Goal: Transaction & Acquisition: Purchase product/service

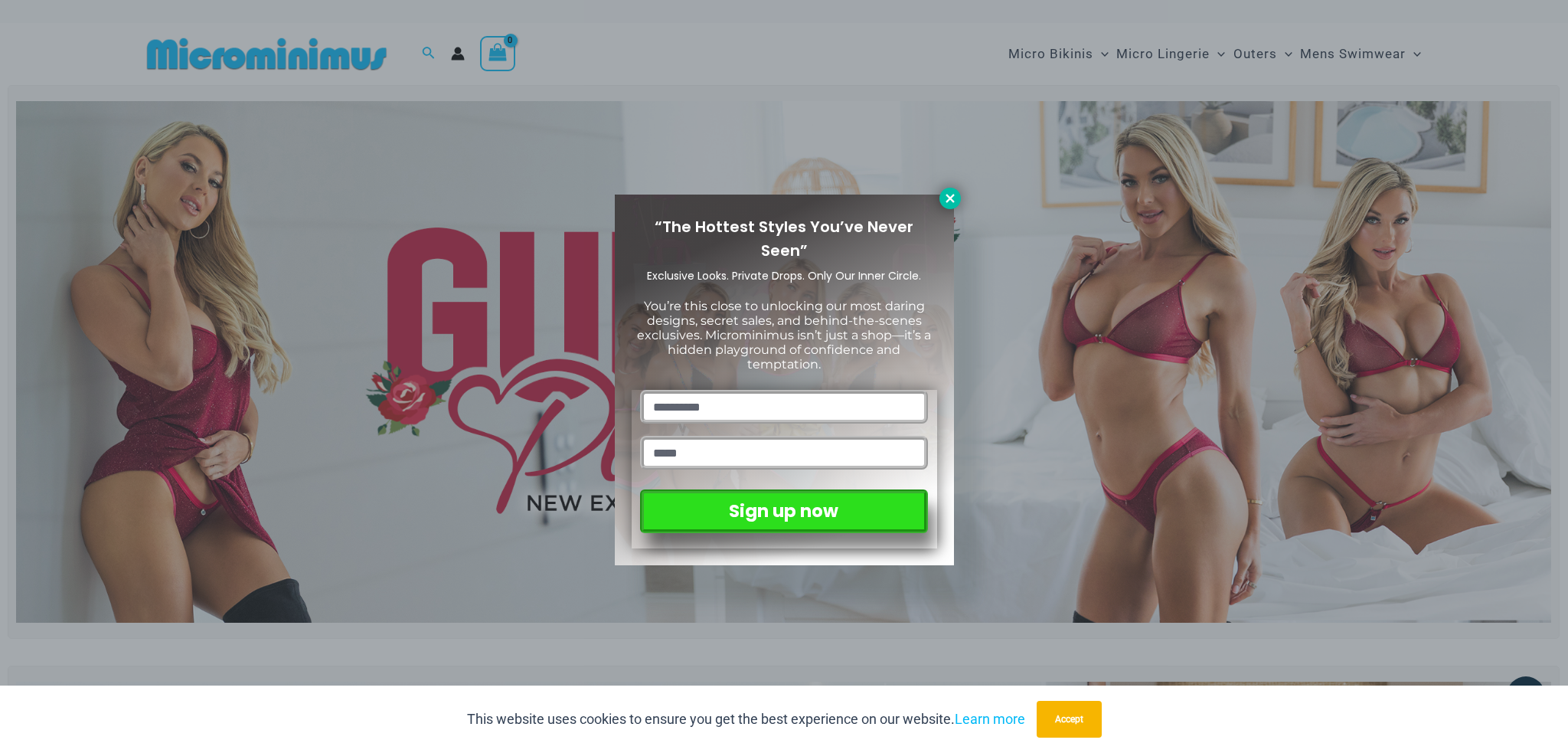
click at [952, 195] on icon at bounding box center [950, 198] width 8 height 8
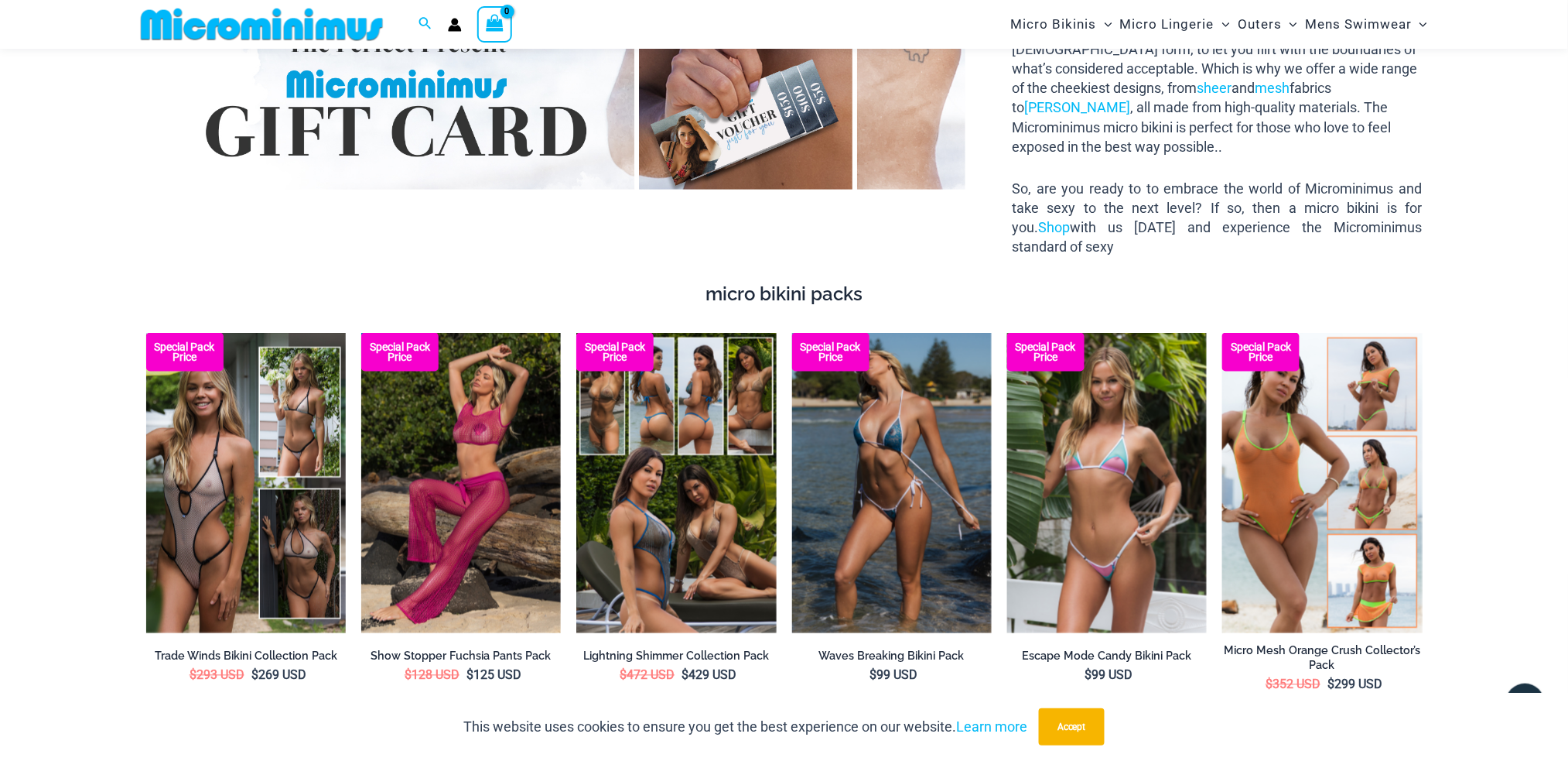
scroll to position [2774, 0]
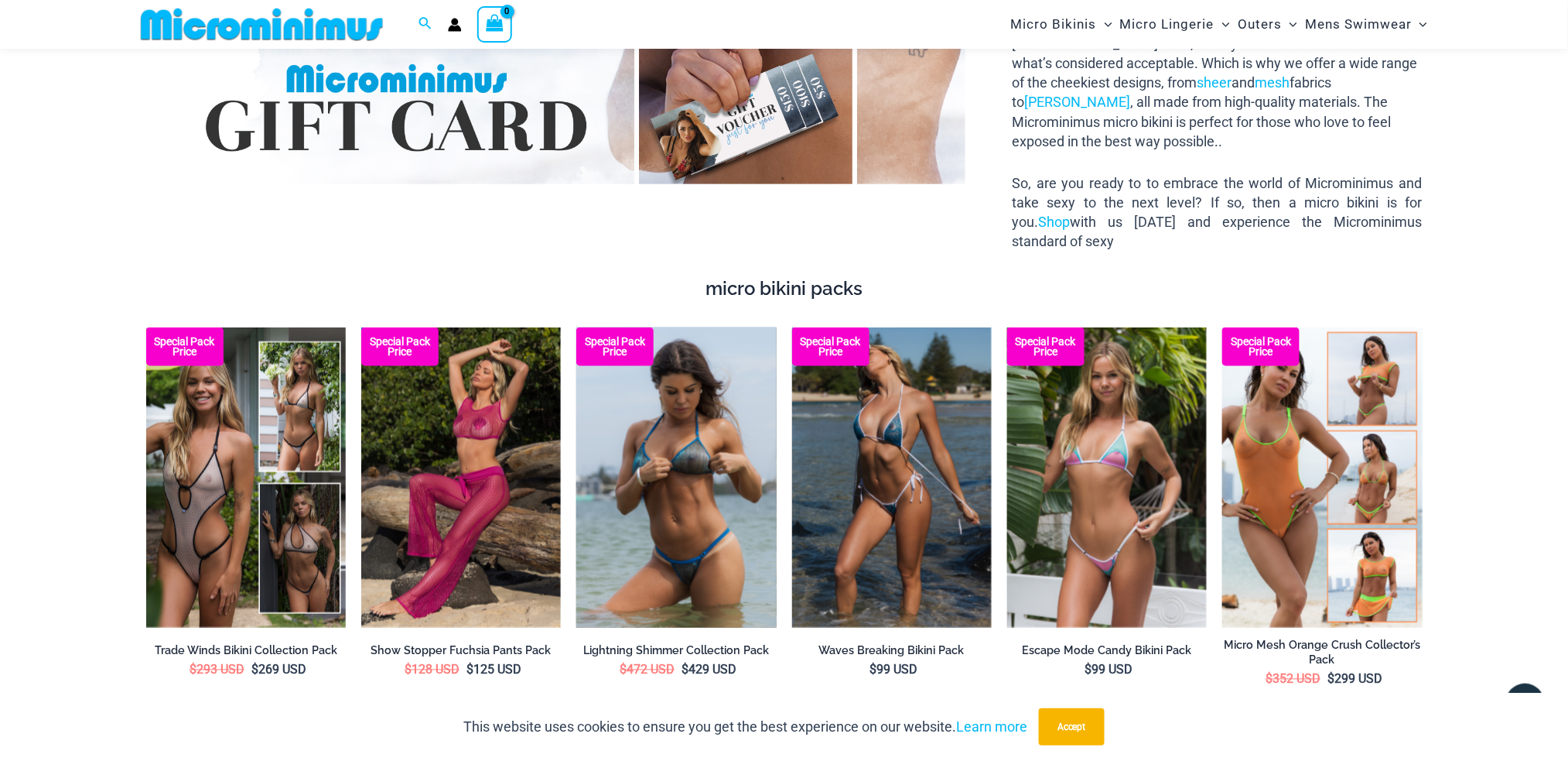
click at [672, 377] on img at bounding box center [675, 477] width 200 height 300
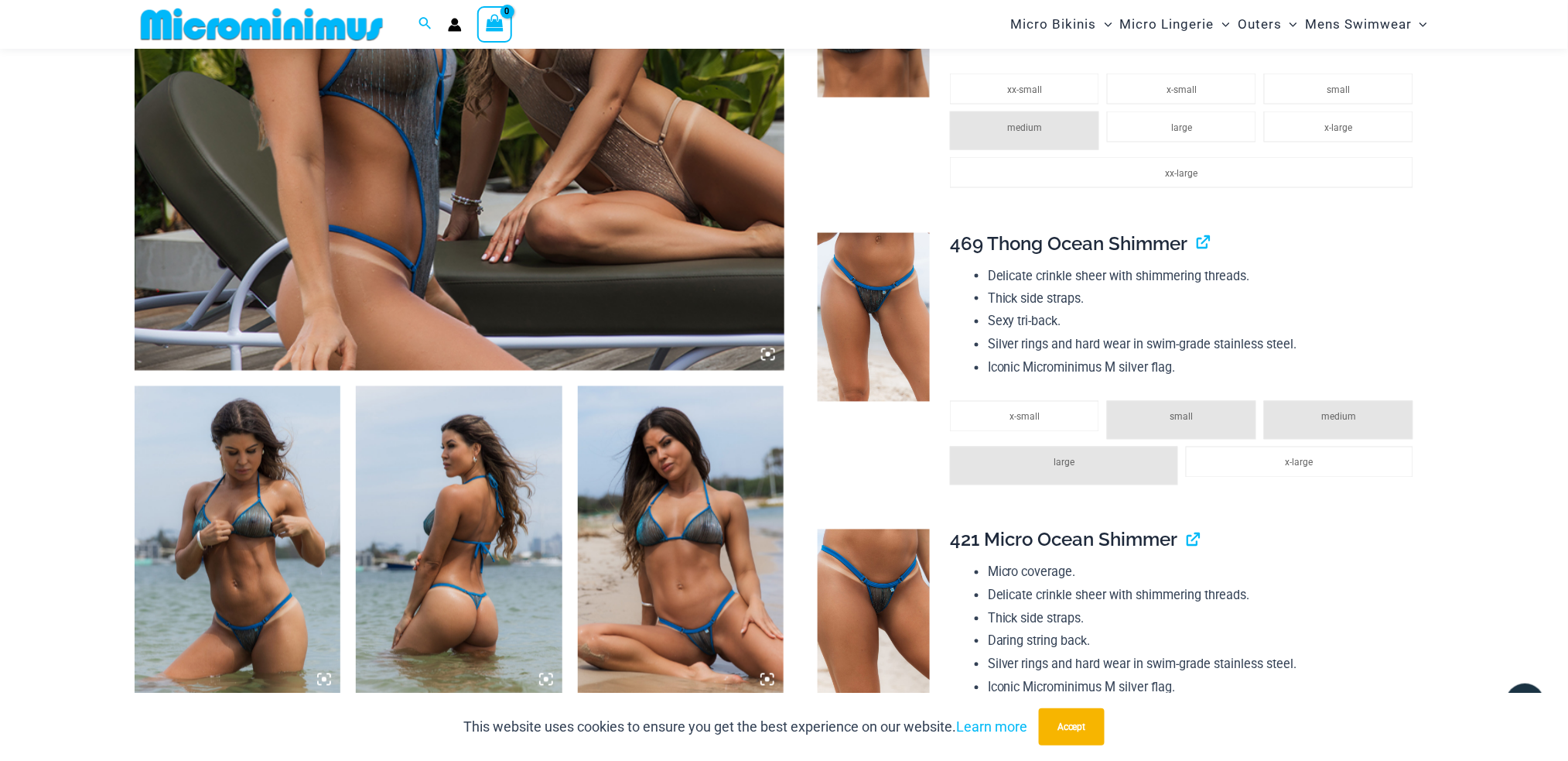
scroll to position [810, 0]
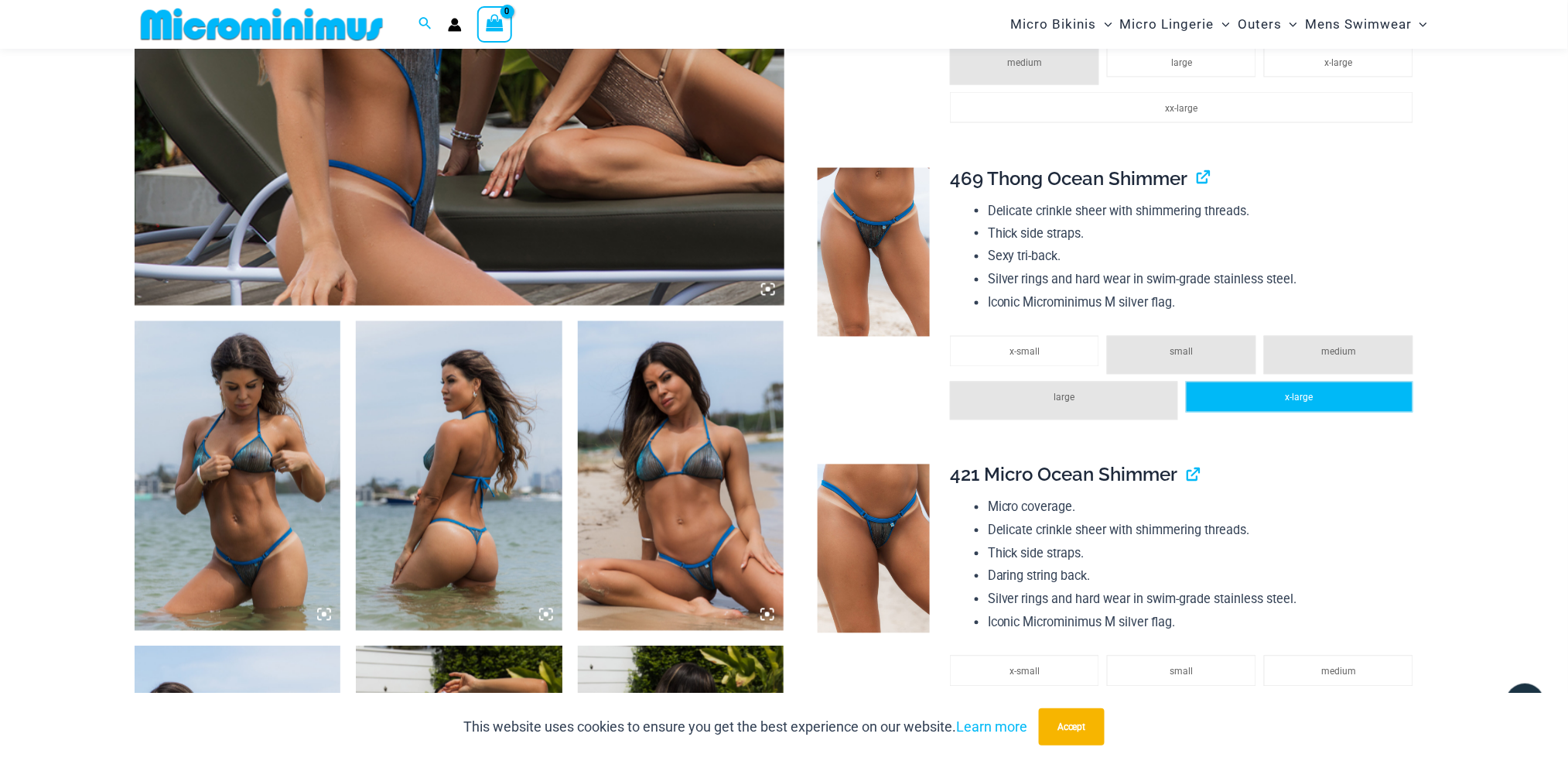
click at [1353, 396] on li "x-large" at bounding box center [1299, 396] width 227 height 31
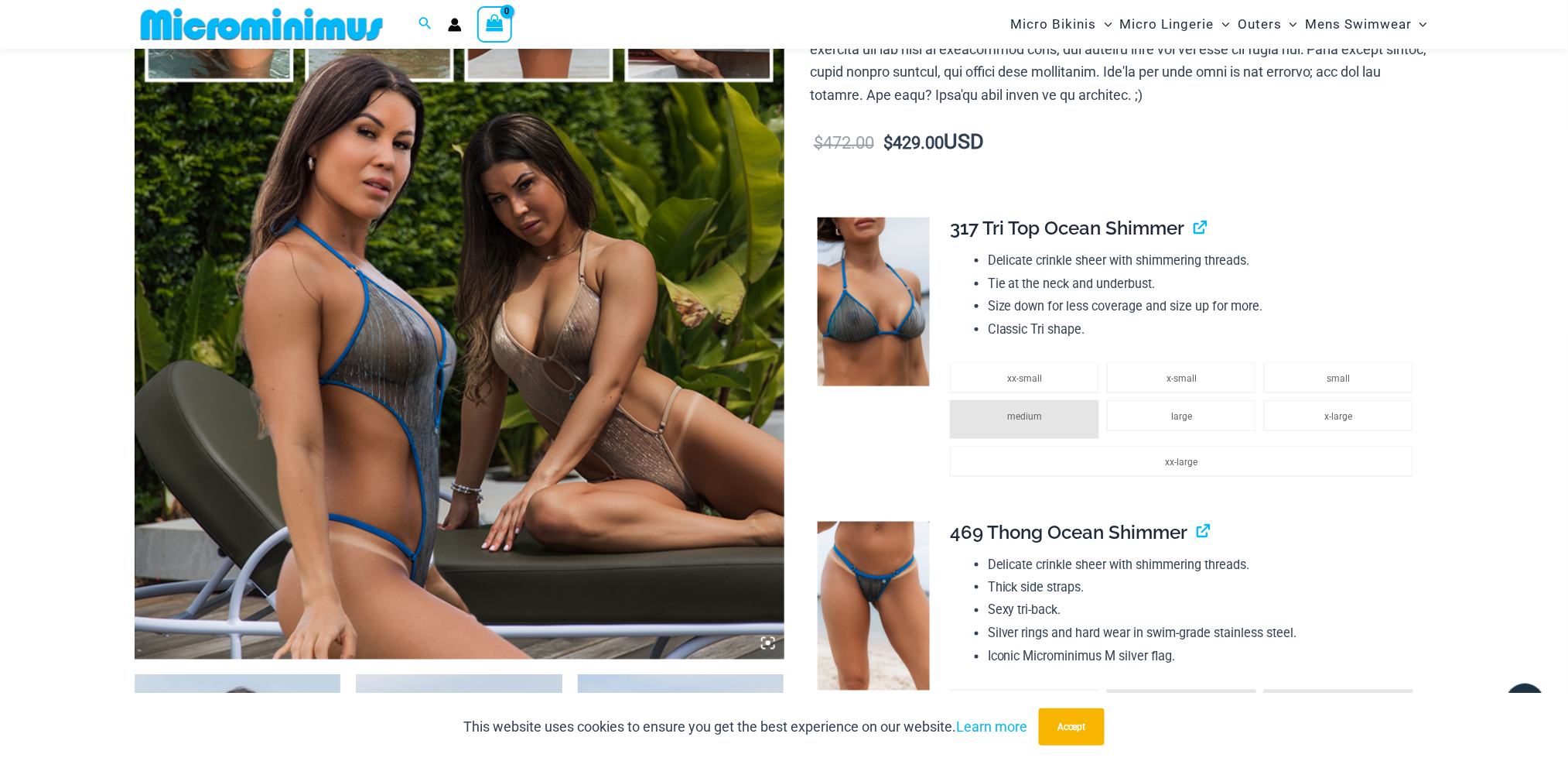
scroll to position [501, 0]
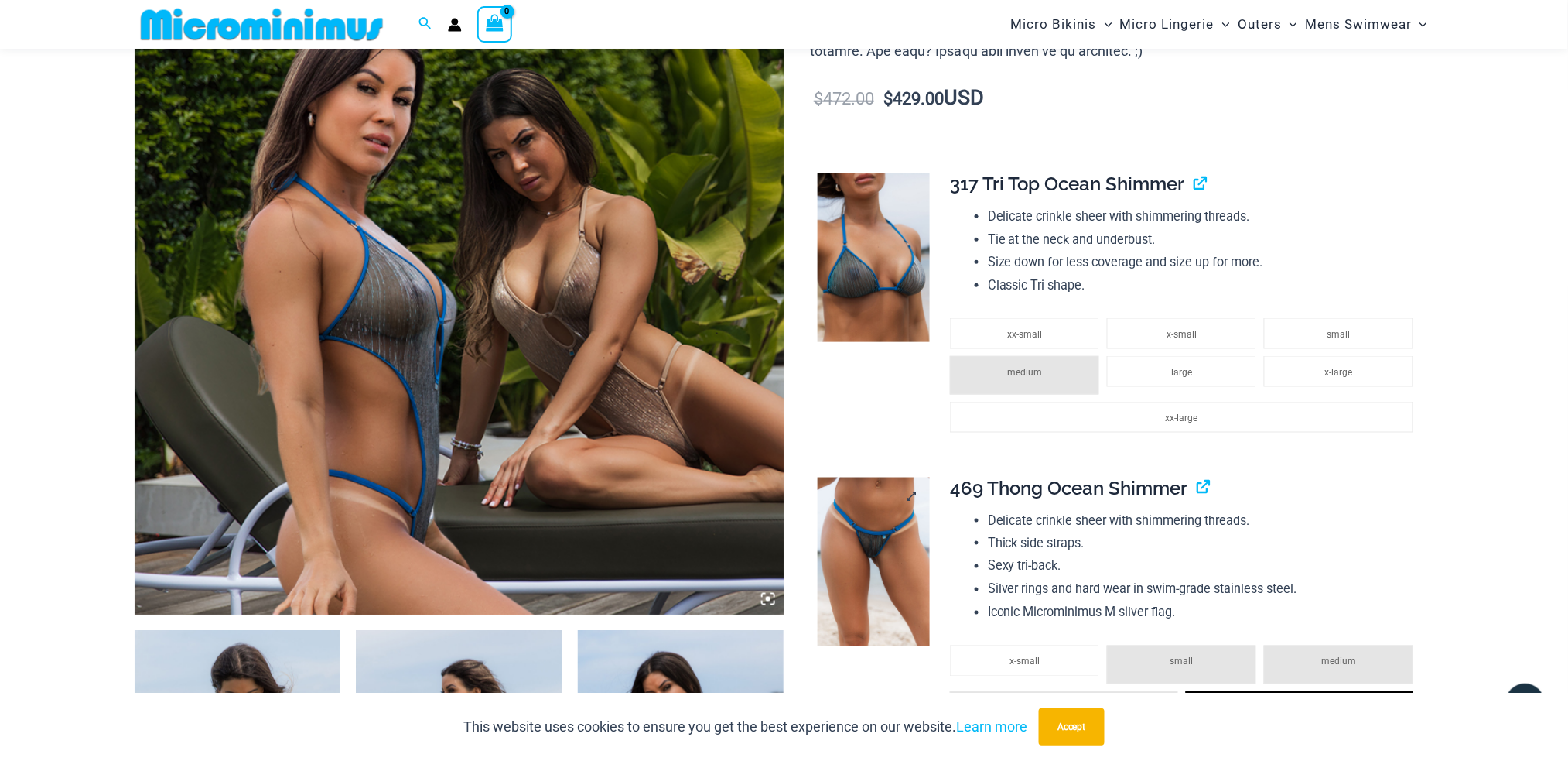
click at [893, 539] on img at bounding box center [873, 562] width 112 height 169
